Goal: Transaction & Acquisition: Purchase product/service

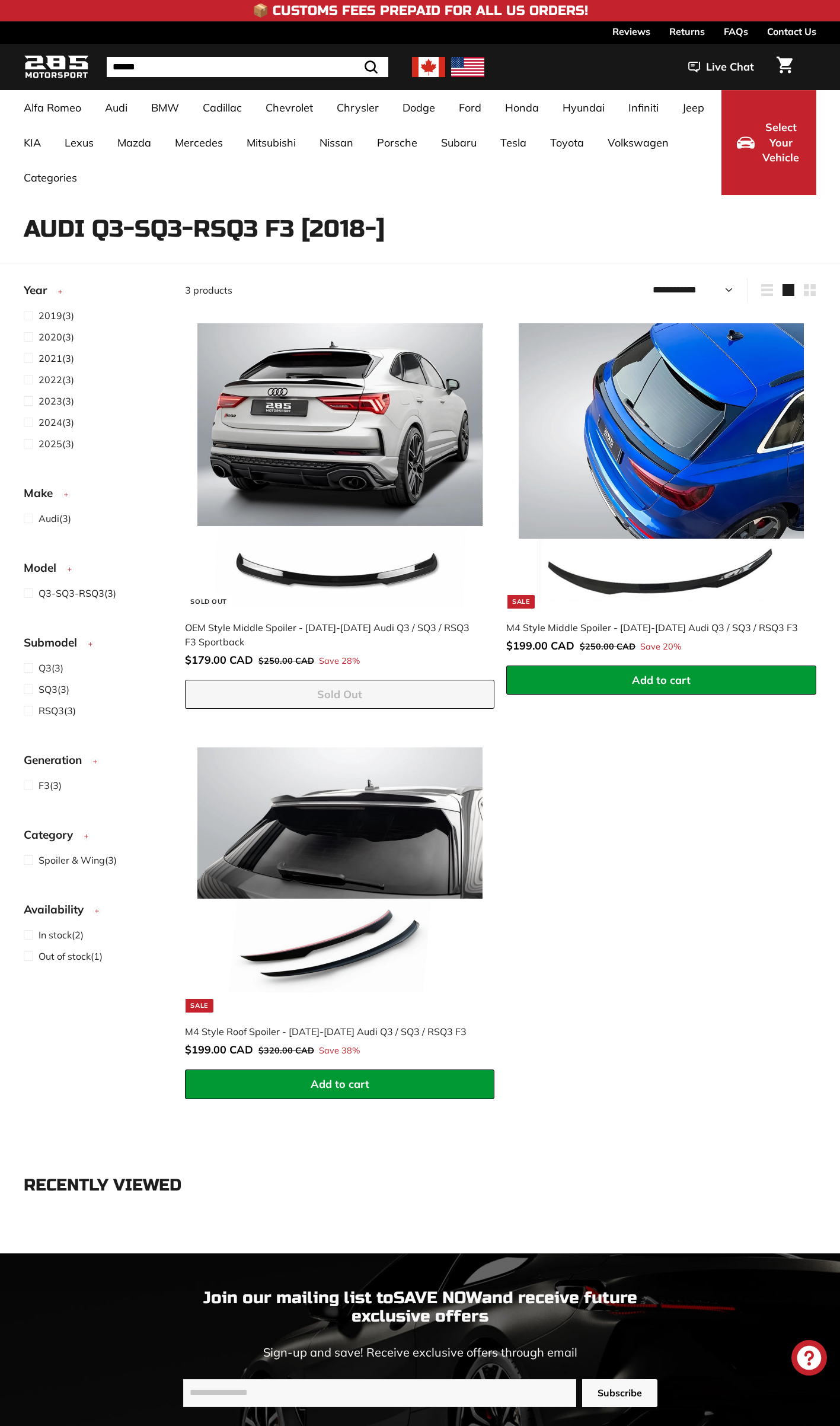
select select "**********"
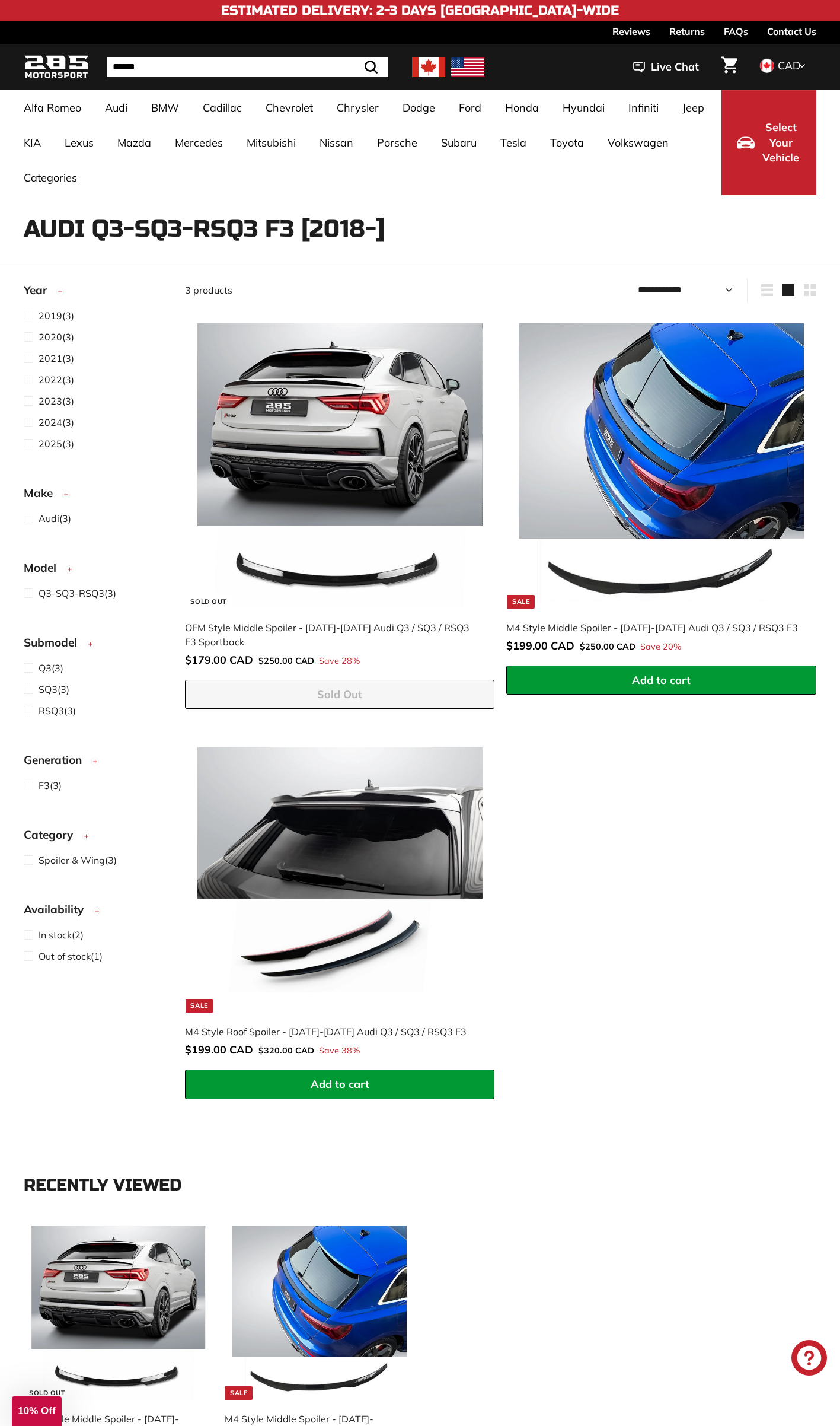
click at [811, 1361] on icon "Chat window" at bounding box center [809, 1357] width 24 height 24
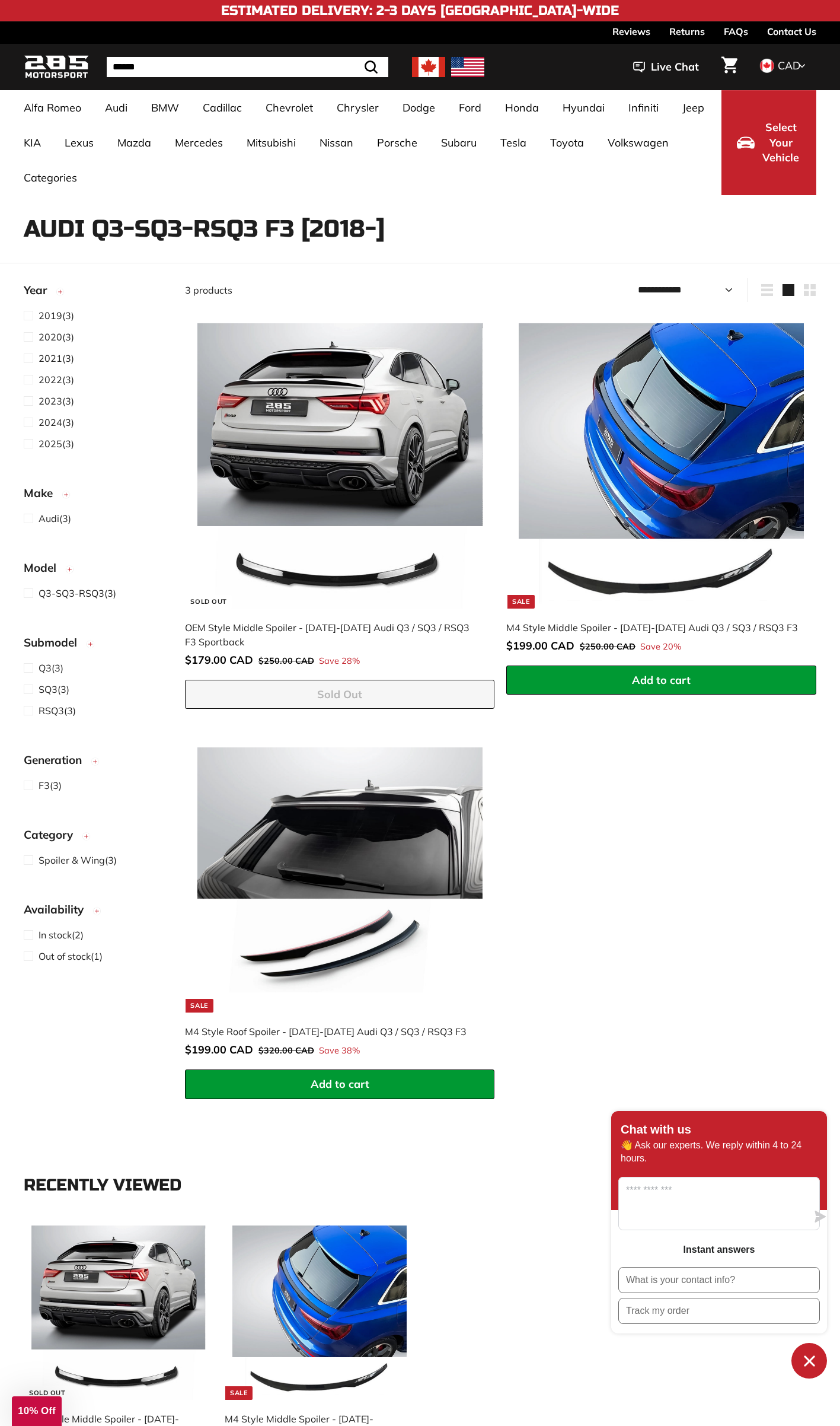
click at [812, 1366] on icon "Chat window" at bounding box center [809, 1360] width 18 height 18
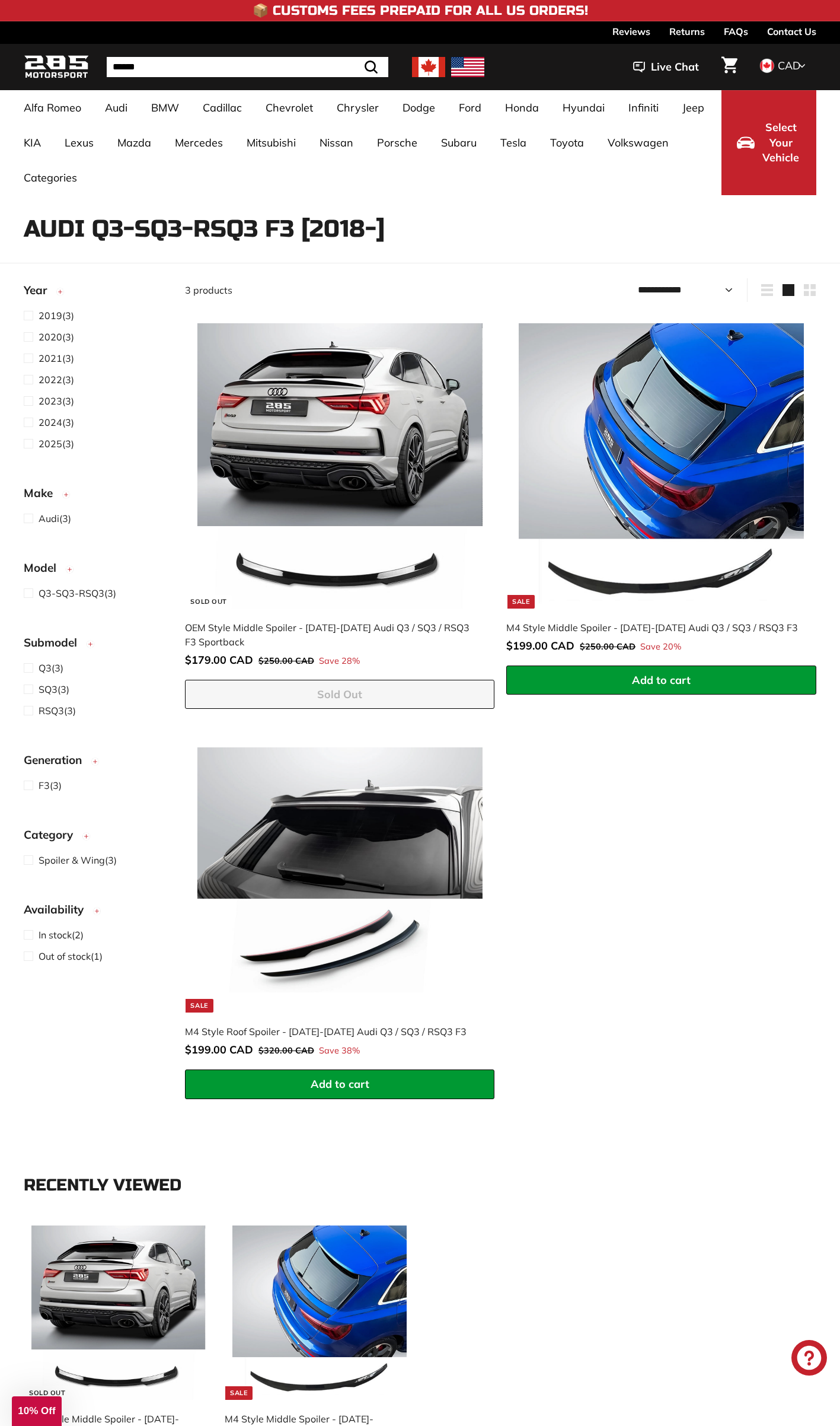
click at [653, 66] on span "Live Chat" at bounding box center [675, 67] width 48 height 15
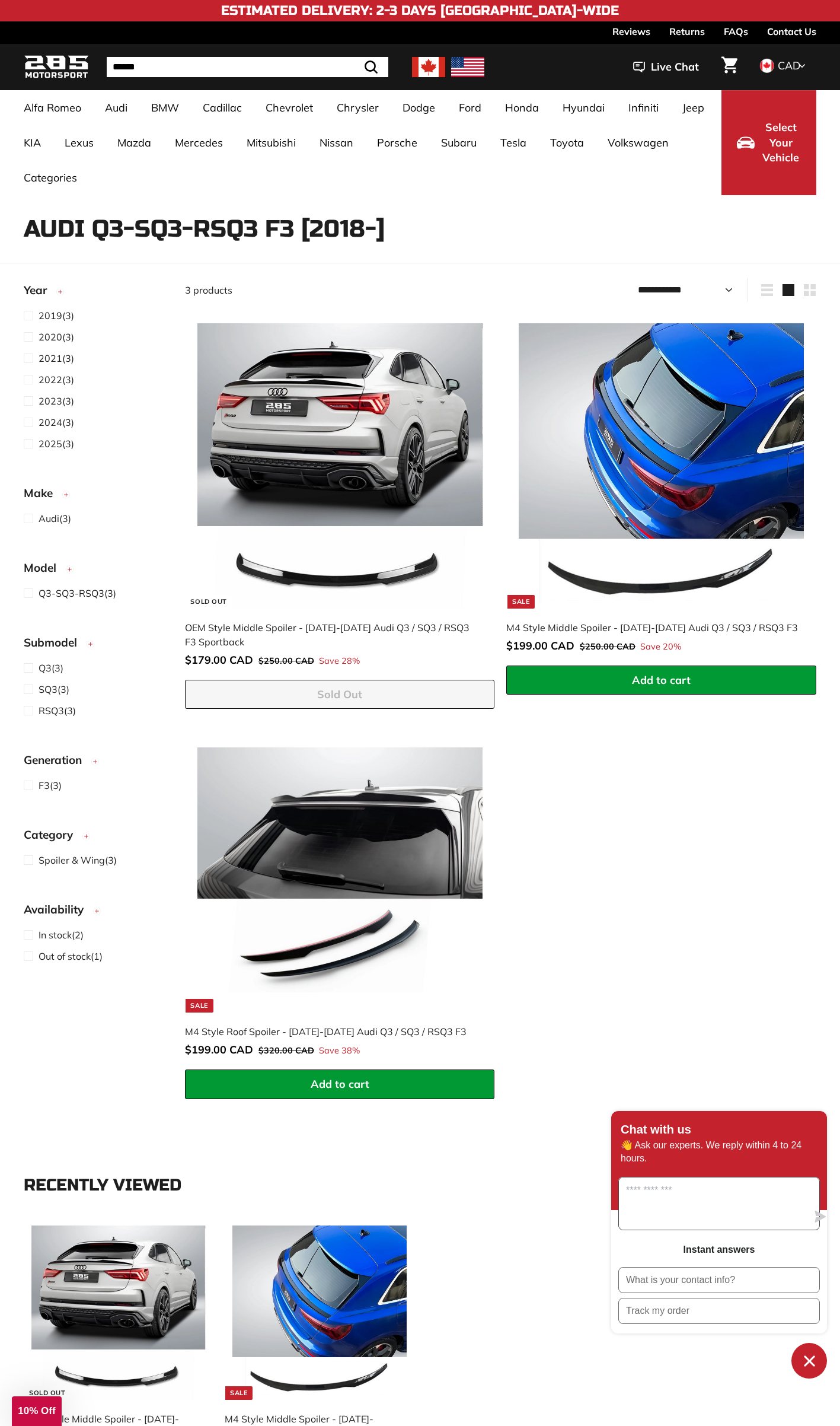
click at [690, 1202] on textarea "Message us" at bounding box center [713, 1202] width 188 height 52
click at [714, 1253] on h3 "Instant answers" at bounding box center [719, 1249] width 72 height 11
click at [291, 370] on img at bounding box center [339, 465] width 285 height 285
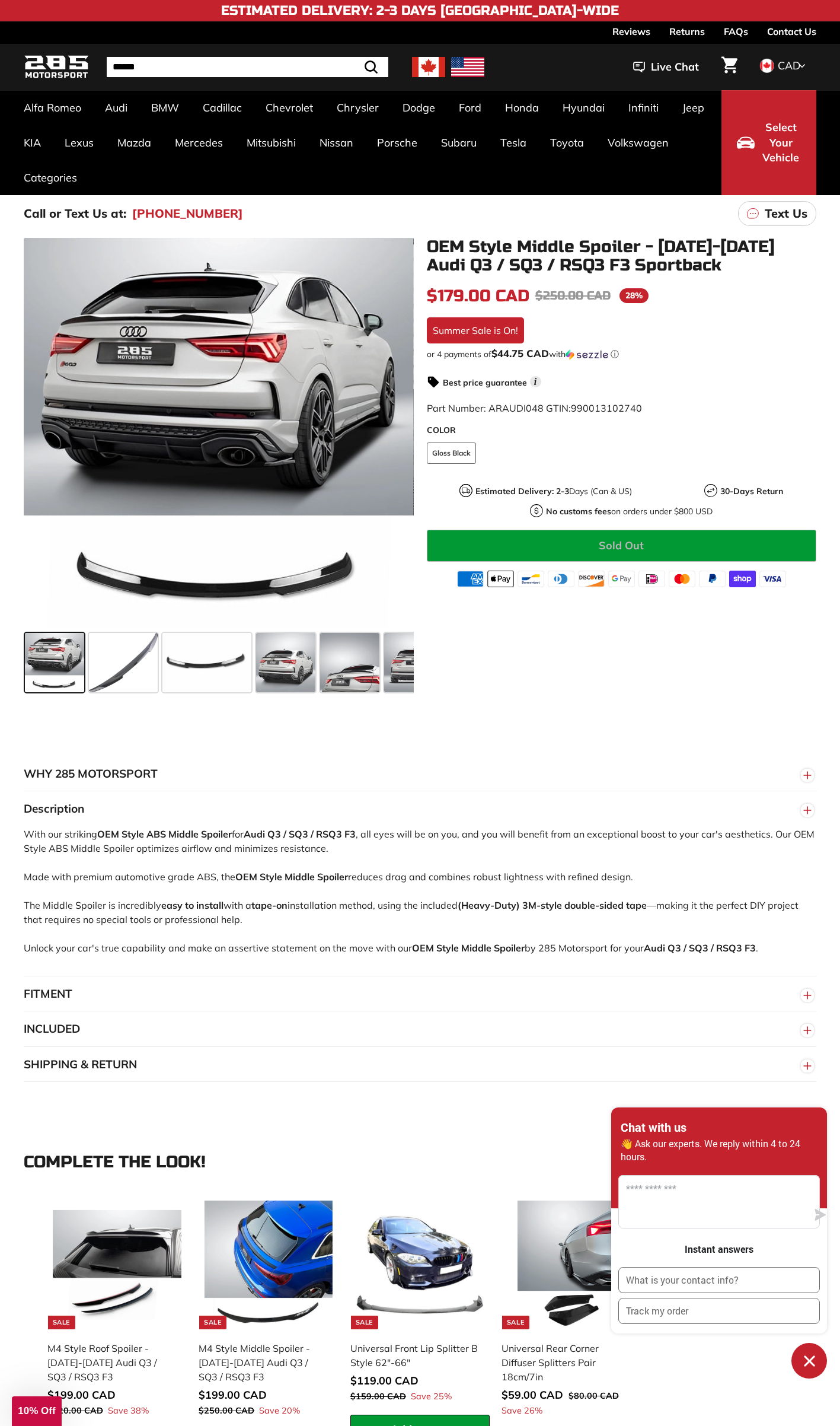
click at [299, 1019] on button "INCLUDED" at bounding box center [420, 1028] width 793 height 35
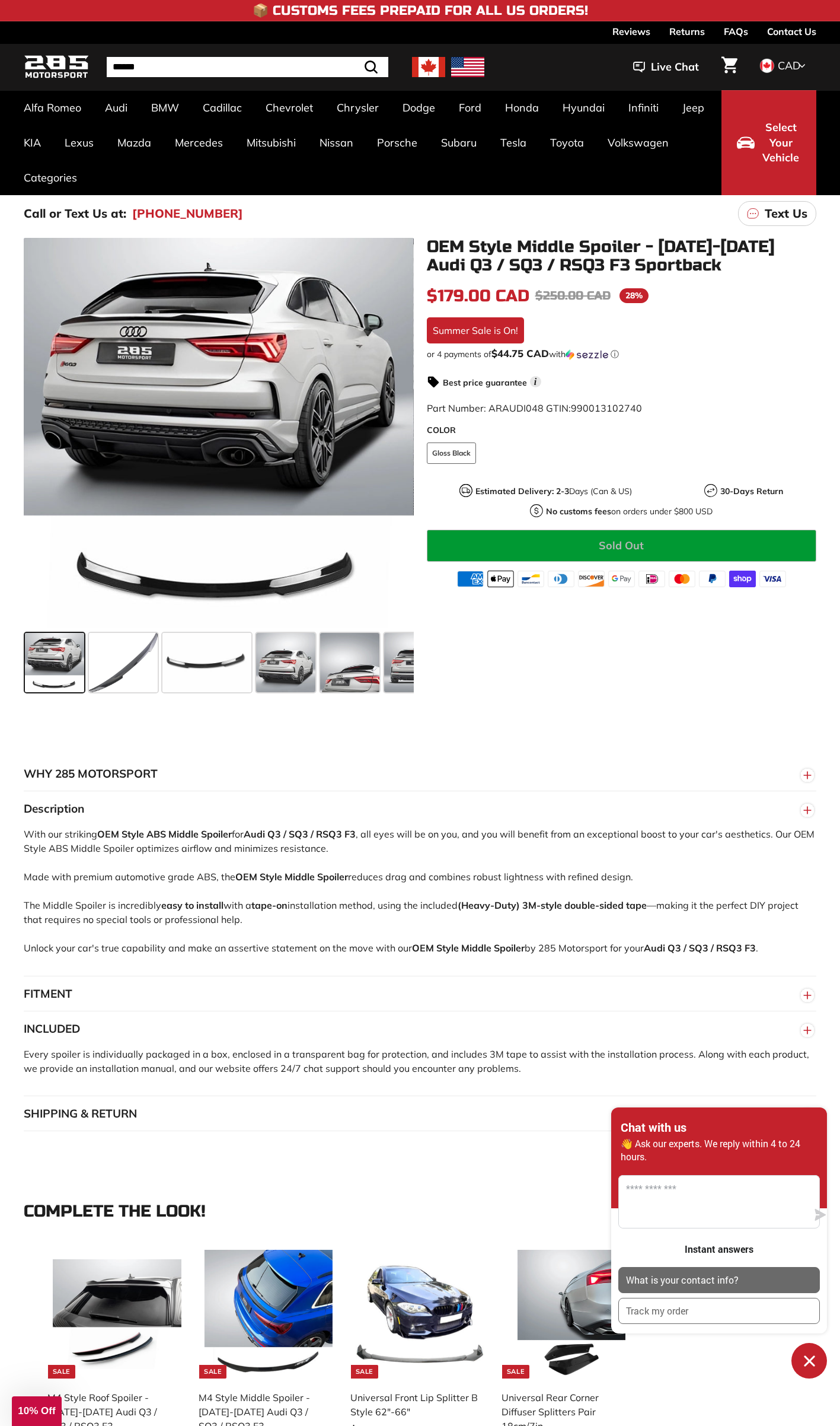
click at [693, 1278] on p "What is your contact info?" at bounding box center [683, 1279] width 113 height 13
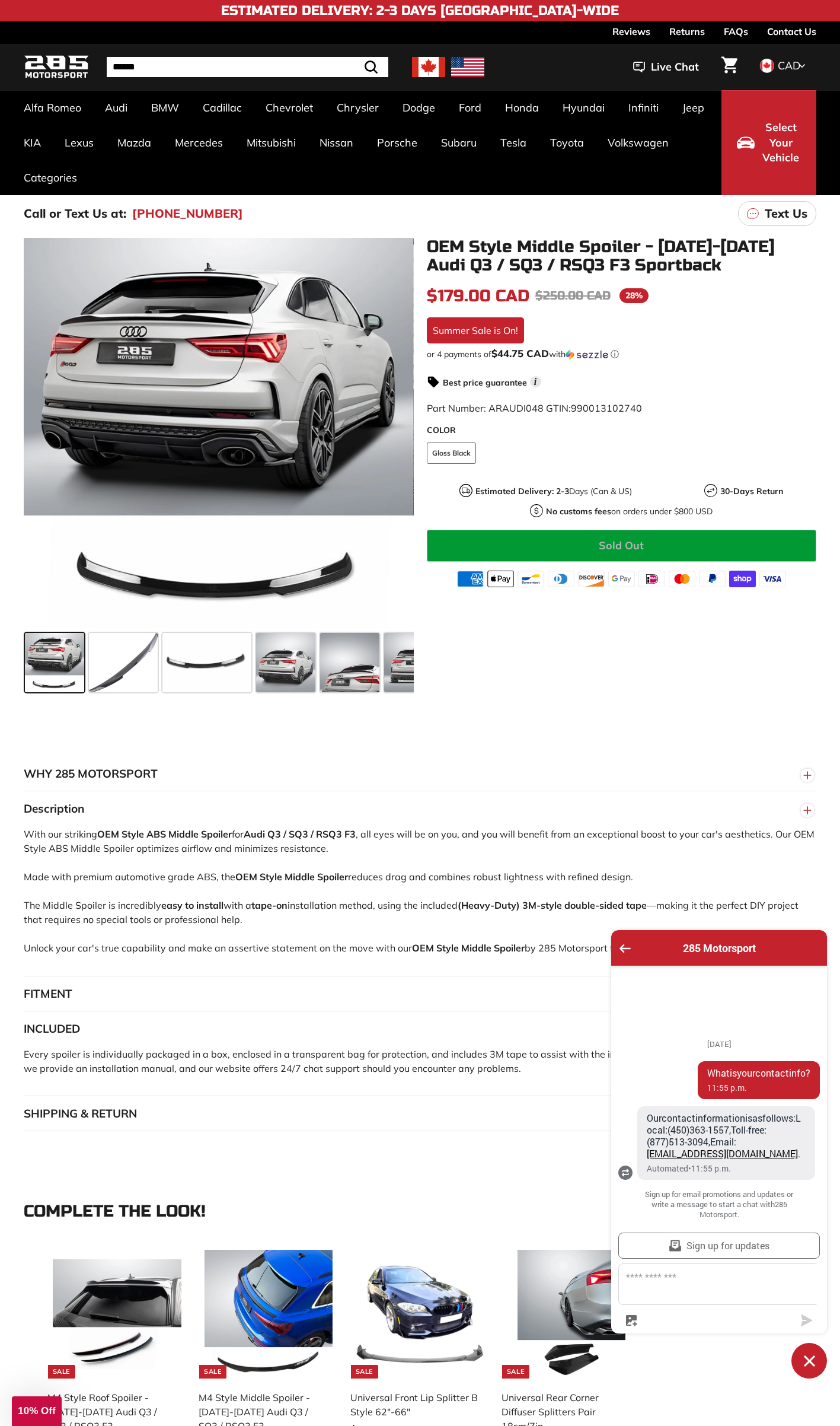
click at [671, 1300] on textarea "Message us" at bounding box center [726, 1284] width 215 height 41
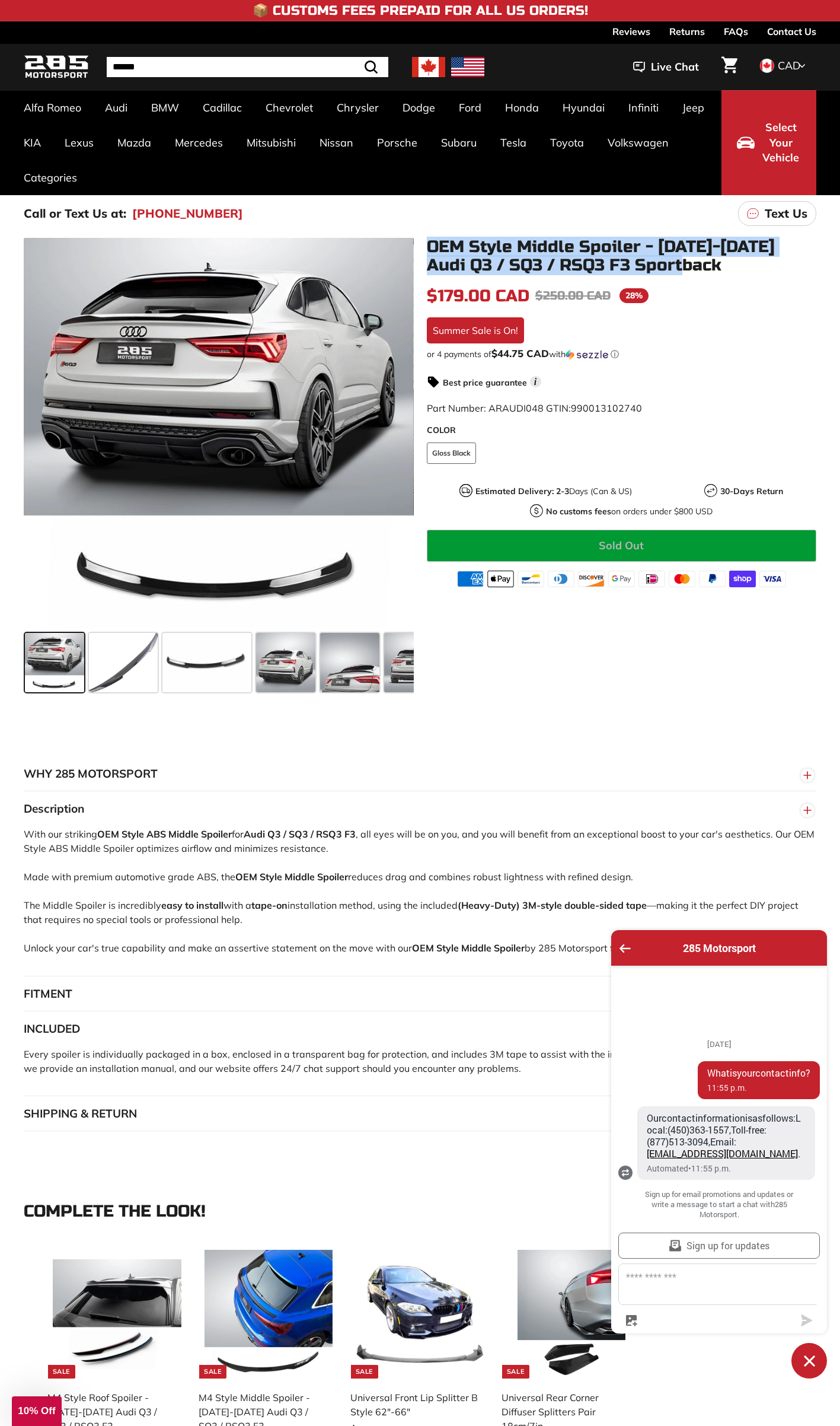
drag, startPoint x: 425, startPoint y: 238, endPoint x: 684, endPoint y: 271, distance: 261.1
click at [684, 271] on div "OEM Style Middle Spoiler - 2019-2025 Audi Q3 / SQ3 / RSQ3 F3 Sportback In stock…" at bounding box center [616, 413] width 403 height 349
copy h1 "OEM Style Middle Spoiler - [DATE]-[DATE] Audi Q3 / SQ3 / RSQ3 F3 Sportback"
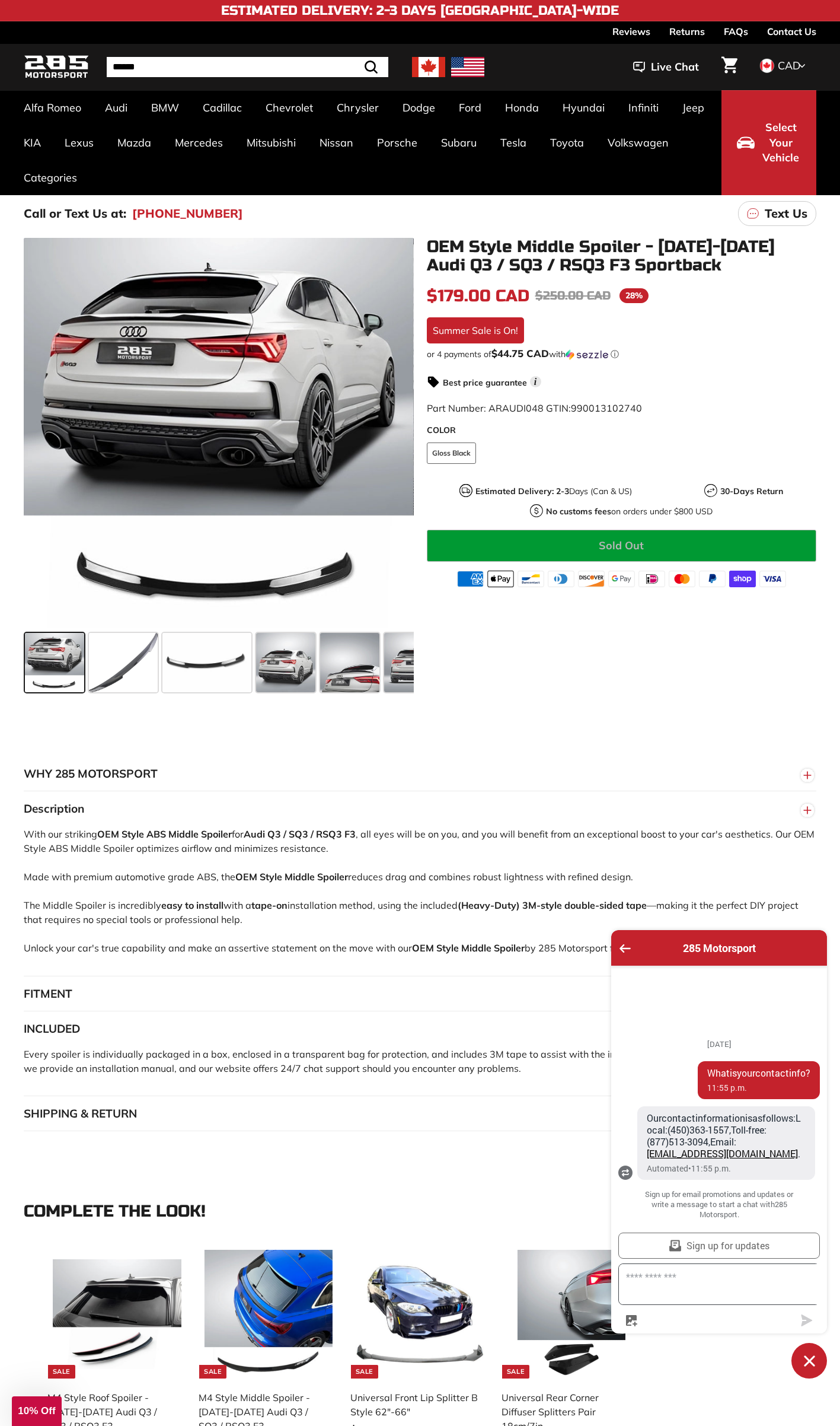
paste textarea "**********"
type textarea "**********"
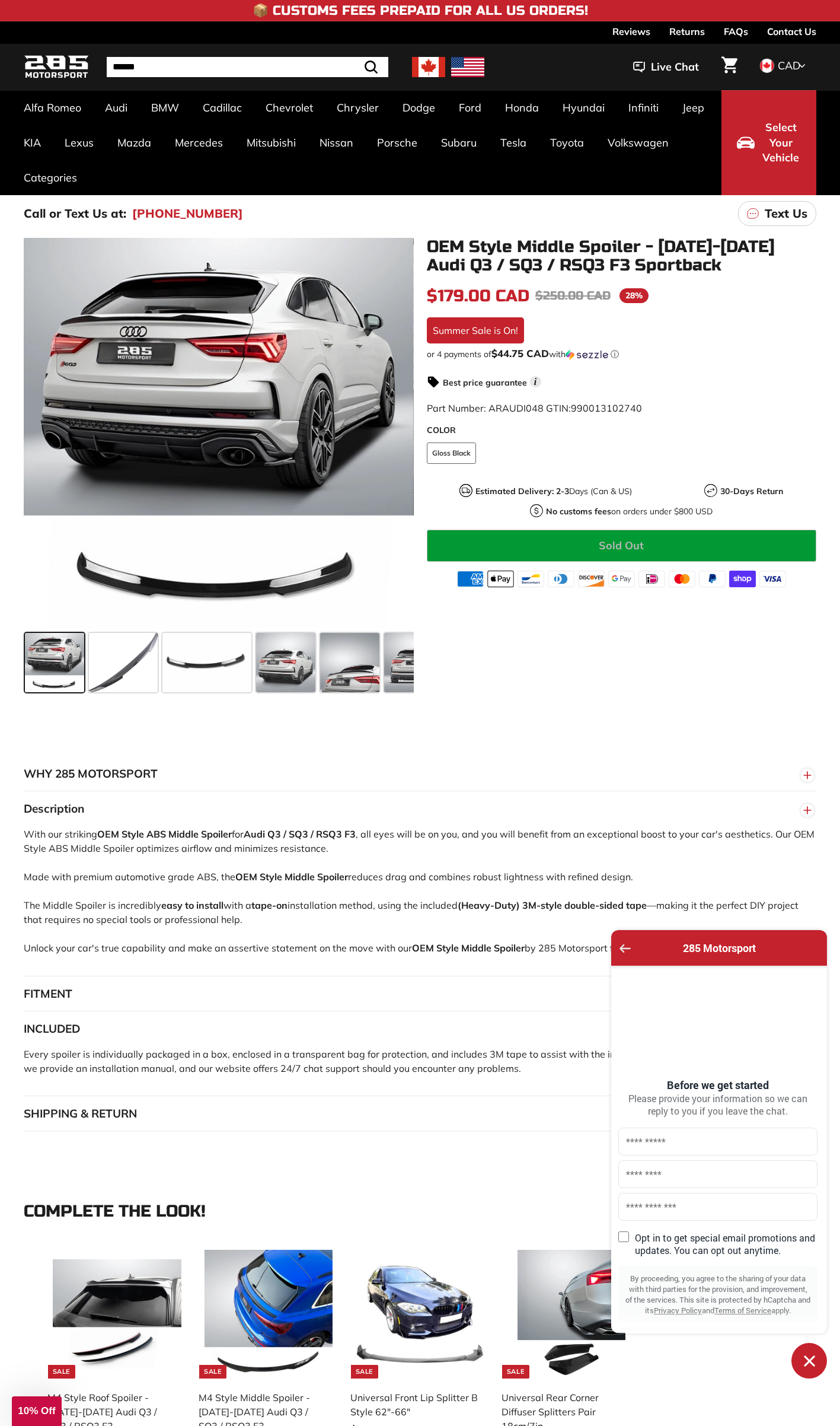
click at [622, 950] on icon "Go back to the main screen" at bounding box center [625, 948] width 11 height 8
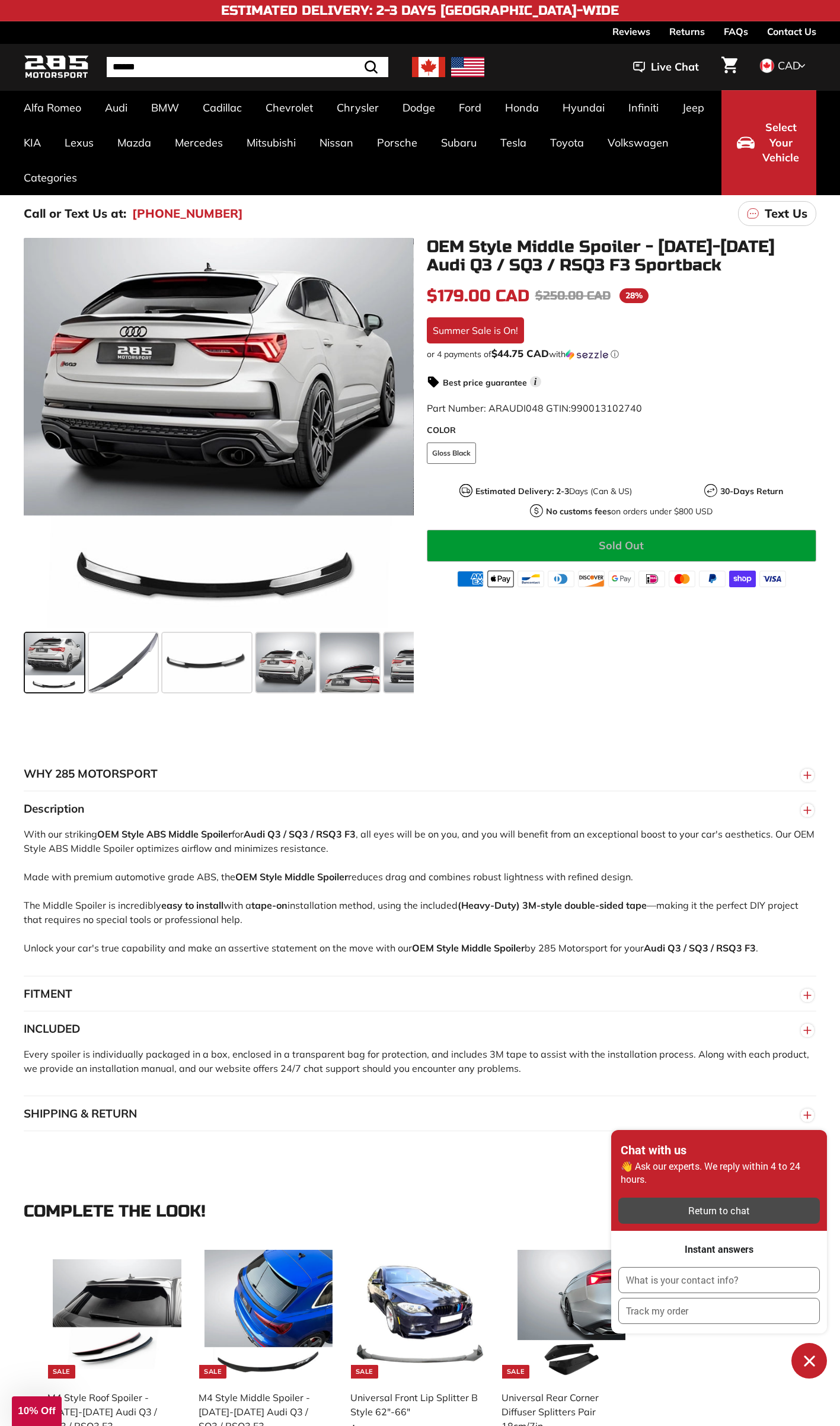
click at [735, 1202] on div "button" at bounding box center [720, 1210] width 202 height 26
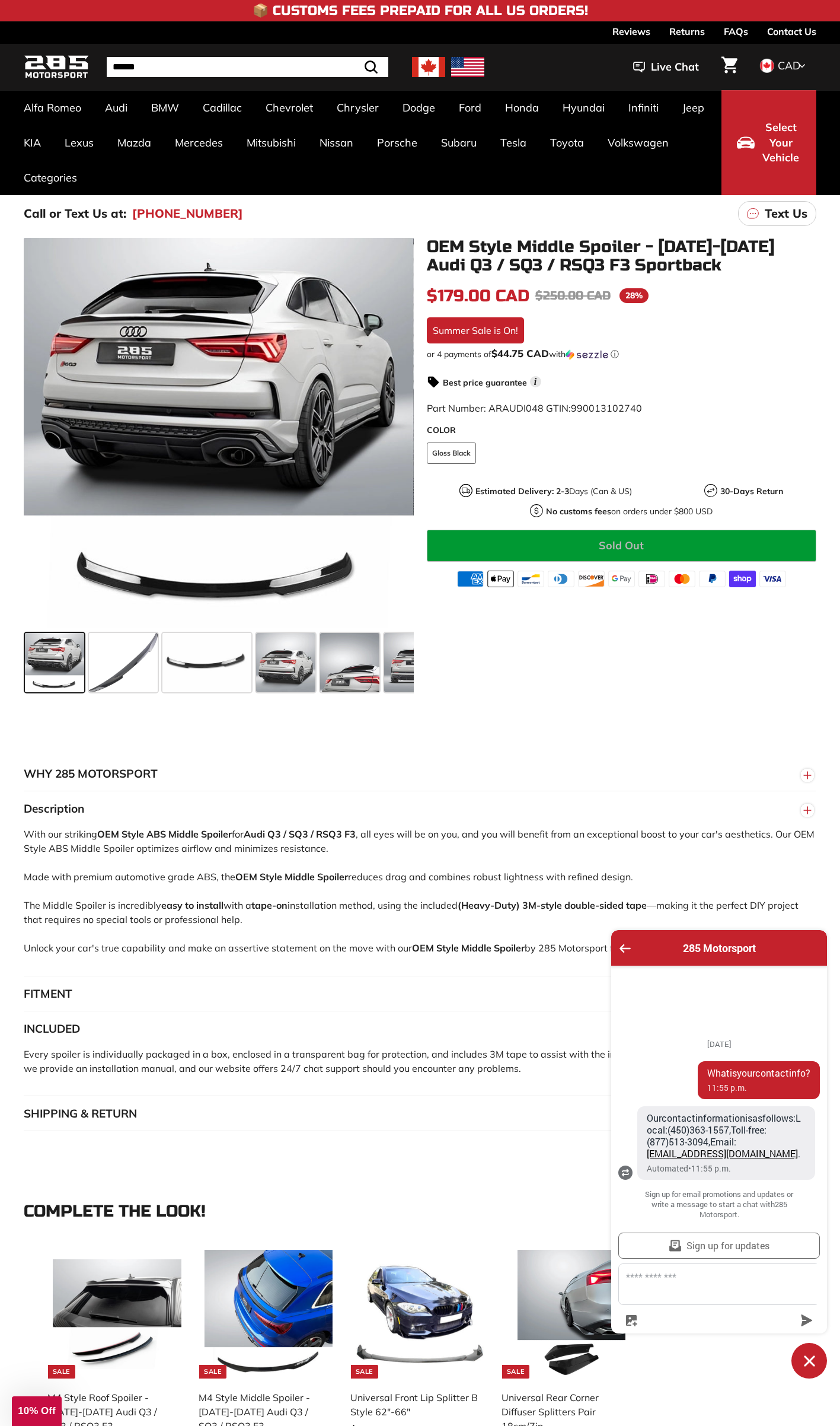
click at [622, 956] on div "285 Motorsport" at bounding box center [720, 947] width 202 height 21
click at [621, 949] on icon "Go back to the main screen" at bounding box center [625, 948] width 11 height 8
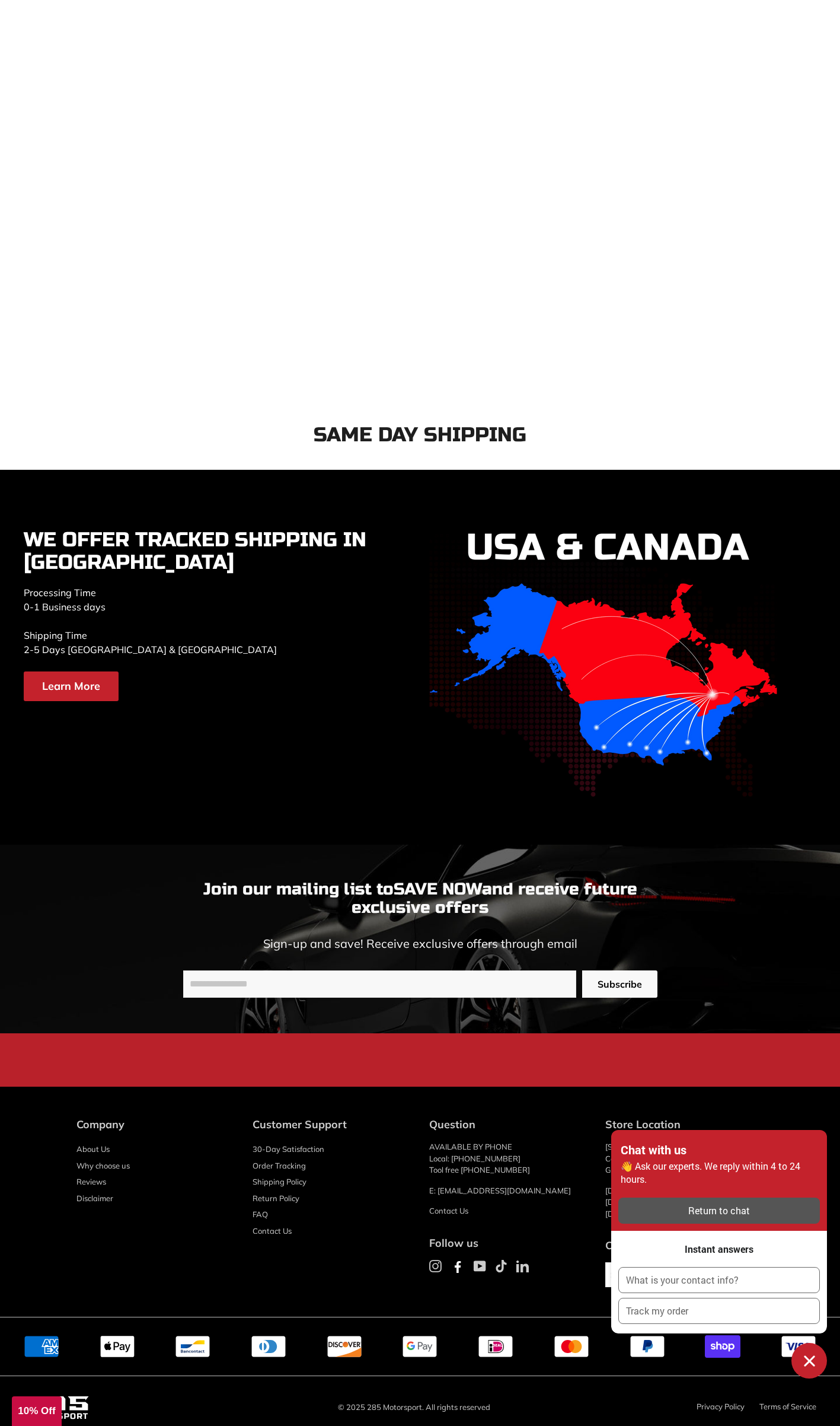
scroll to position [2308, 0]
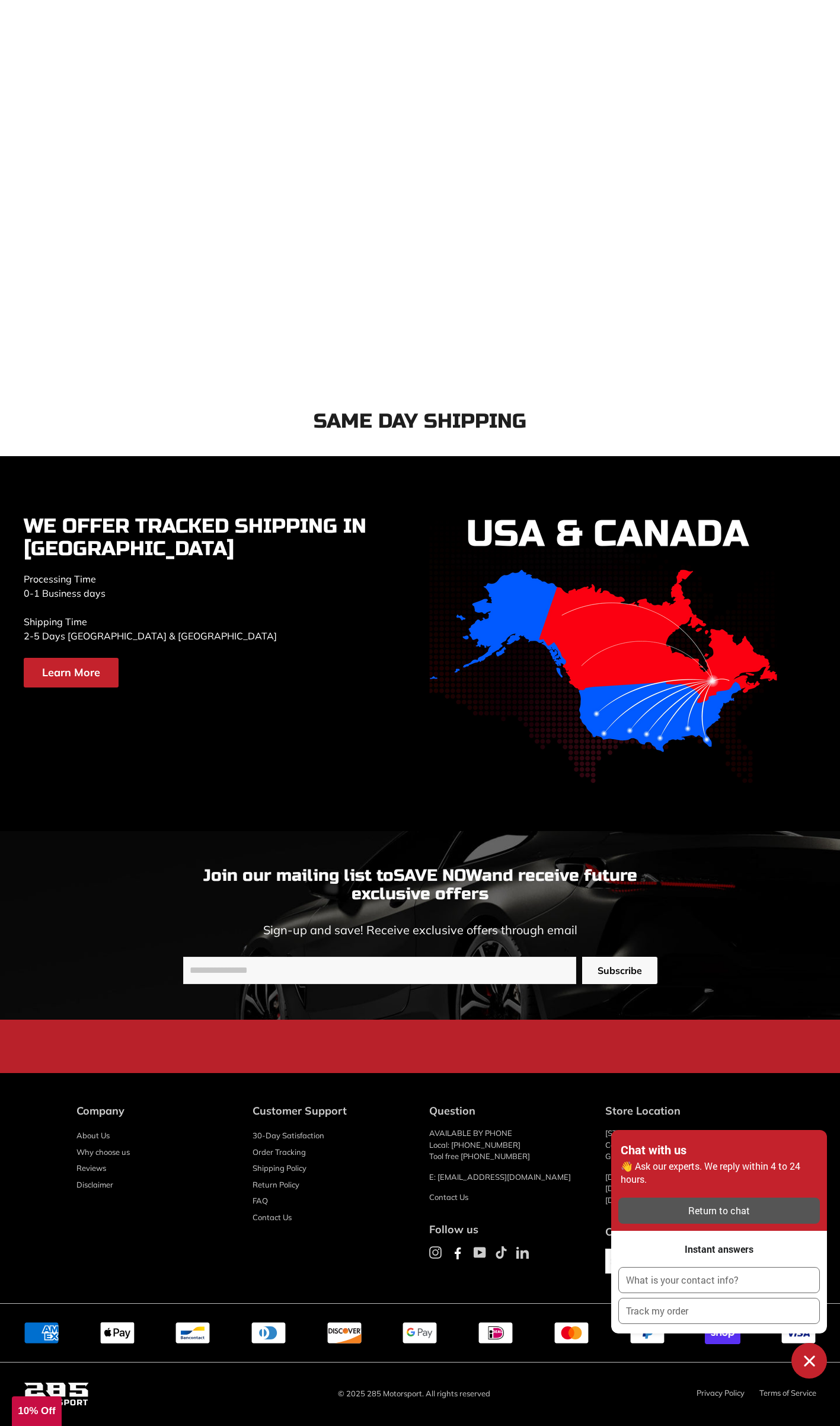
click at [808, 1370] on button "Chat window" at bounding box center [809, 1360] width 35 height 35
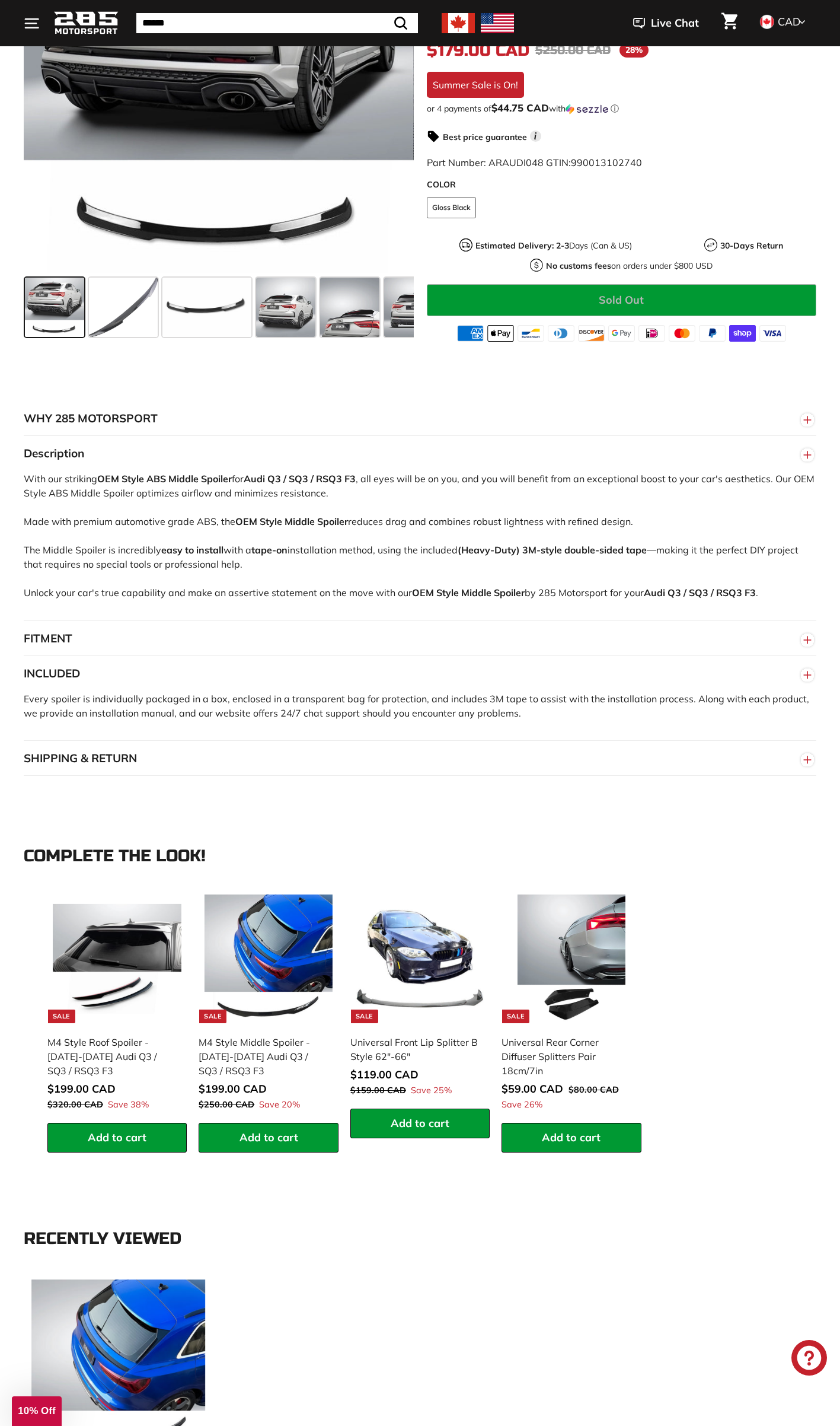
scroll to position [356, 0]
click at [282, 1054] on div "M4 Style Middle Spoiler - [DATE]-[DATE] Audi Q3 / SQ3 / RSQ3 F3" at bounding box center [262, 1056] width 127 height 43
